Goal: Task Accomplishment & Management: Use online tool/utility

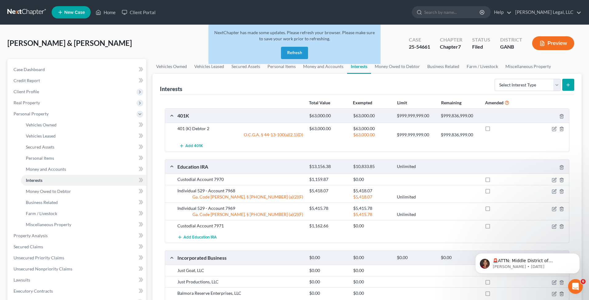
click at [302, 51] on button "Refresh" at bounding box center [294, 53] width 27 height 12
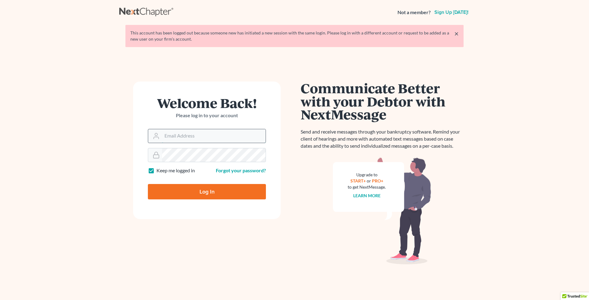
click at [209, 136] on input "Email Address" at bounding box center [214, 136] width 104 height 14
type input "[EMAIL_ADDRESS][DOMAIN_NAME]"
click at [203, 195] on input "Log In" at bounding box center [207, 191] width 118 height 15
type input "Thinking..."
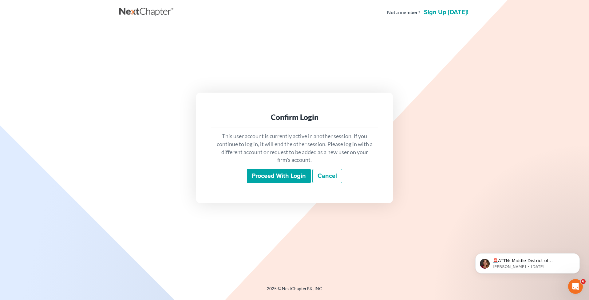
click at [281, 172] on input "Proceed with login" at bounding box center [279, 176] width 64 height 14
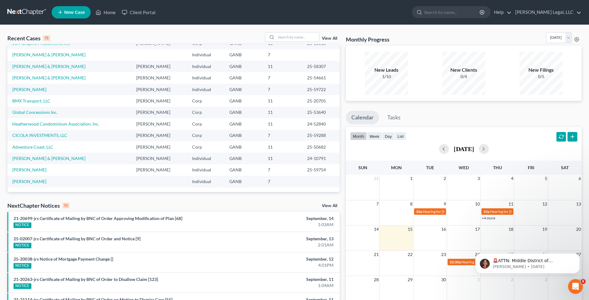
scroll to position [42, 0]
click at [52, 74] on td "[PERSON_NAME] & [PERSON_NAME]" at bounding box center [69, 77] width 124 height 11
click at [49, 76] on link "[PERSON_NAME] & [PERSON_NAME]" at bounding box center [48, 77] width 73 height 5
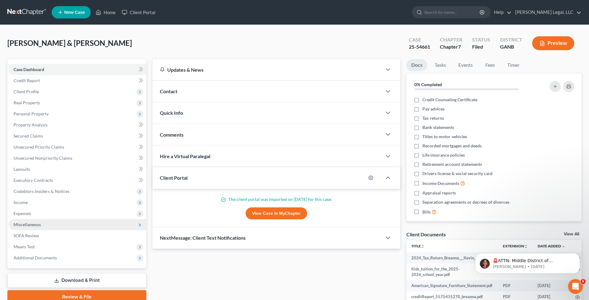
click at [35, 223] on span "Miscellaneous" at bounding box center [27, 223] width 27 height 5
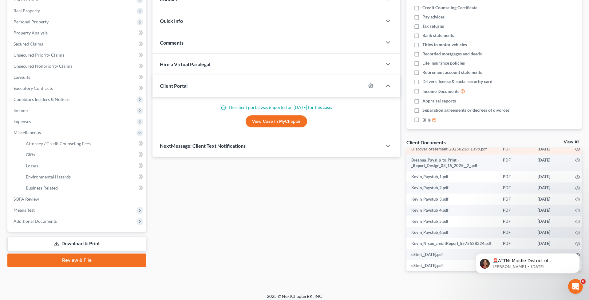
scroll to position [195, 0]
click at [575, 141] on link "View All" at bounding box center [570, 142] width 15 height 4
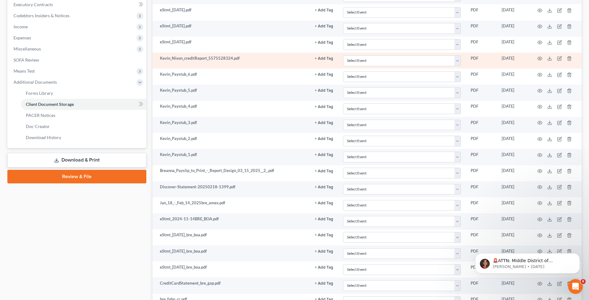
scroll to position [169, 0]
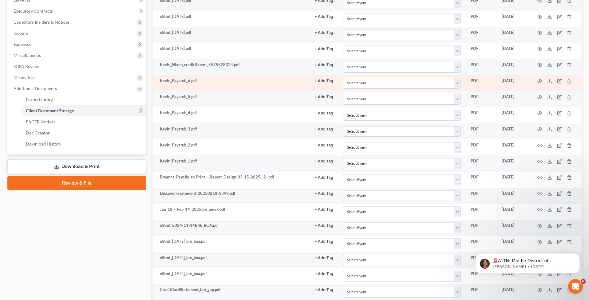
click at [183, 82] on td "Kevin_Paystub_6.pdf" at bounding box center [230, 83] width 157 height 16
click at [539, 81] on circle "button" at bounding box center [539, 80] width 1 height 1
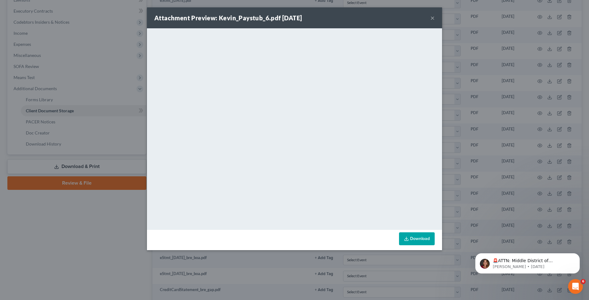
click at [432, 18] on button "×" at bounding box center [432, 17] width 4 height 7
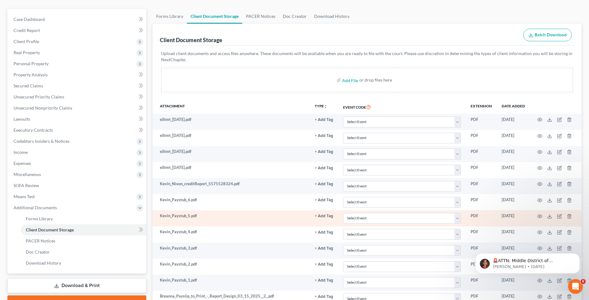
scroll to position [43, 0]
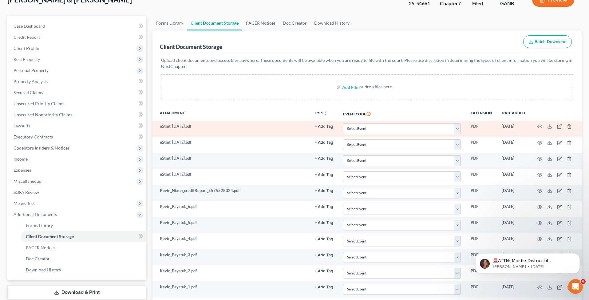
click at [192, 126] on td "eStmt_2024-12-17.pdf" at bounding box center [230, 128] width 157 height 16
click at [531, 132] on td at bounding box center [556, 128] width 52 height 16
click at [541, 126] on icon "button" at bounding box center [539, 126] width 5 height 5
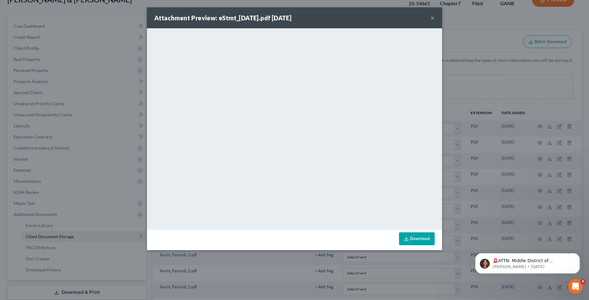
click at [432, 18] on button "×" at bounding box center [432, 17] width 4 height 7
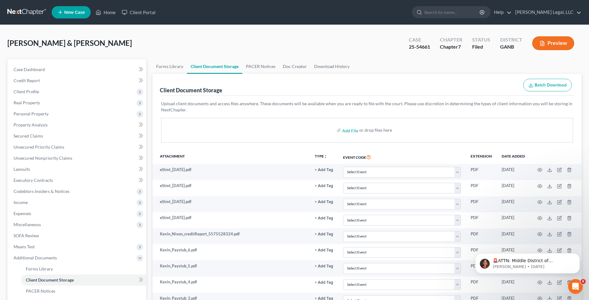
scroll to position [0, 0]
click at [44, 157] on span "Unsecured Nonpriority Claims" at bounding box center [43, 157] width 59 height 5
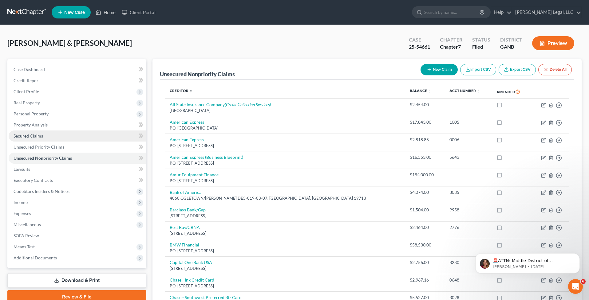
click at [39, 138] on link "Secured Claims" at bounding box center [78, 135] width 138 height 11
